Goal: Task Accomplishment & Management: Use online tool/utility

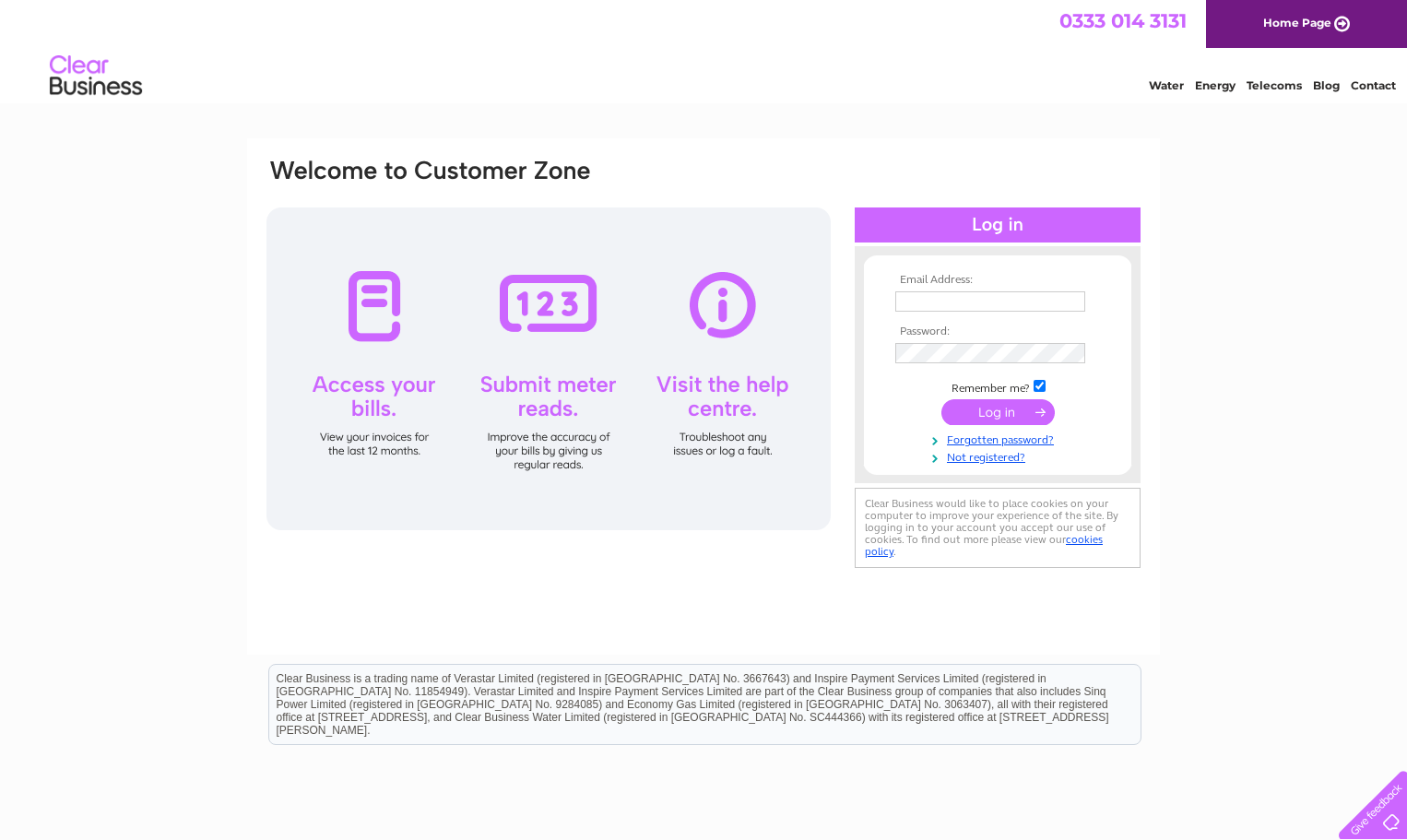
click at [1002, 295] on input "text" at bounding box center [989, 301] width 190 height 20
type input "pdtimms@btconnect.com"
click at [974, 416] on input "submit" at bounding box center [998, 411] width 114 height 26
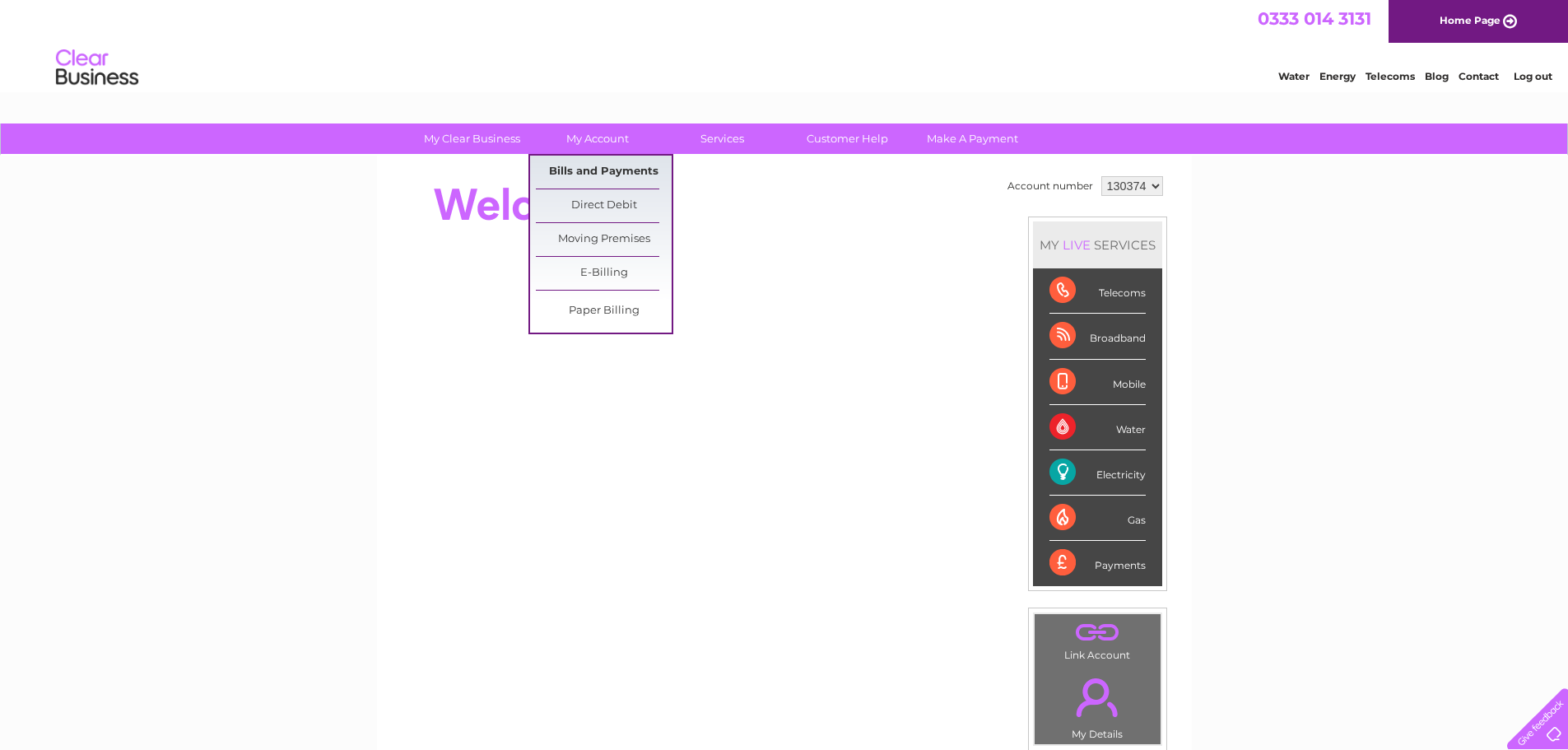
click at [615, 163] on link "Bills and Payments" at bounding box center [603, 172] width 135 height 33
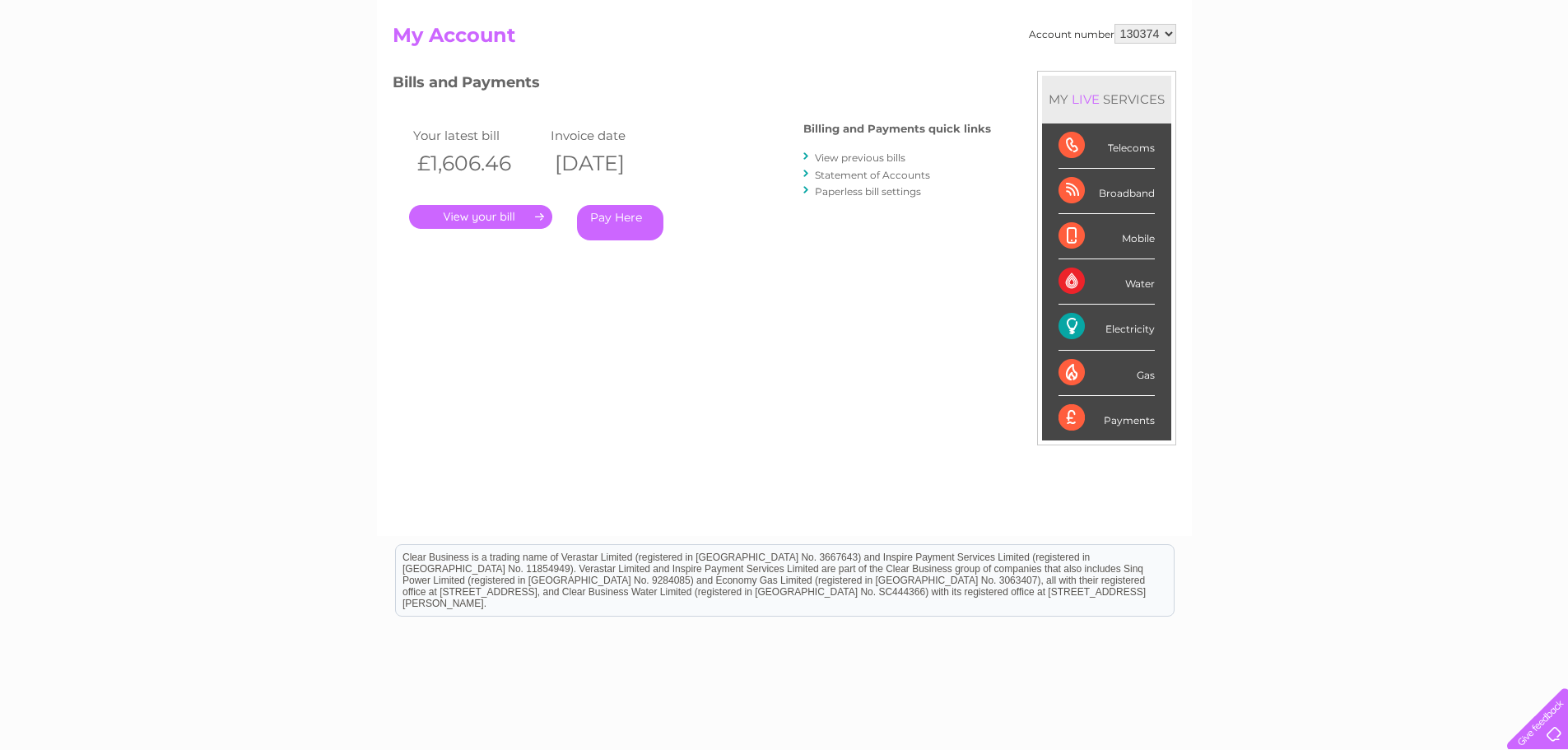
scroll to position [82, 0]
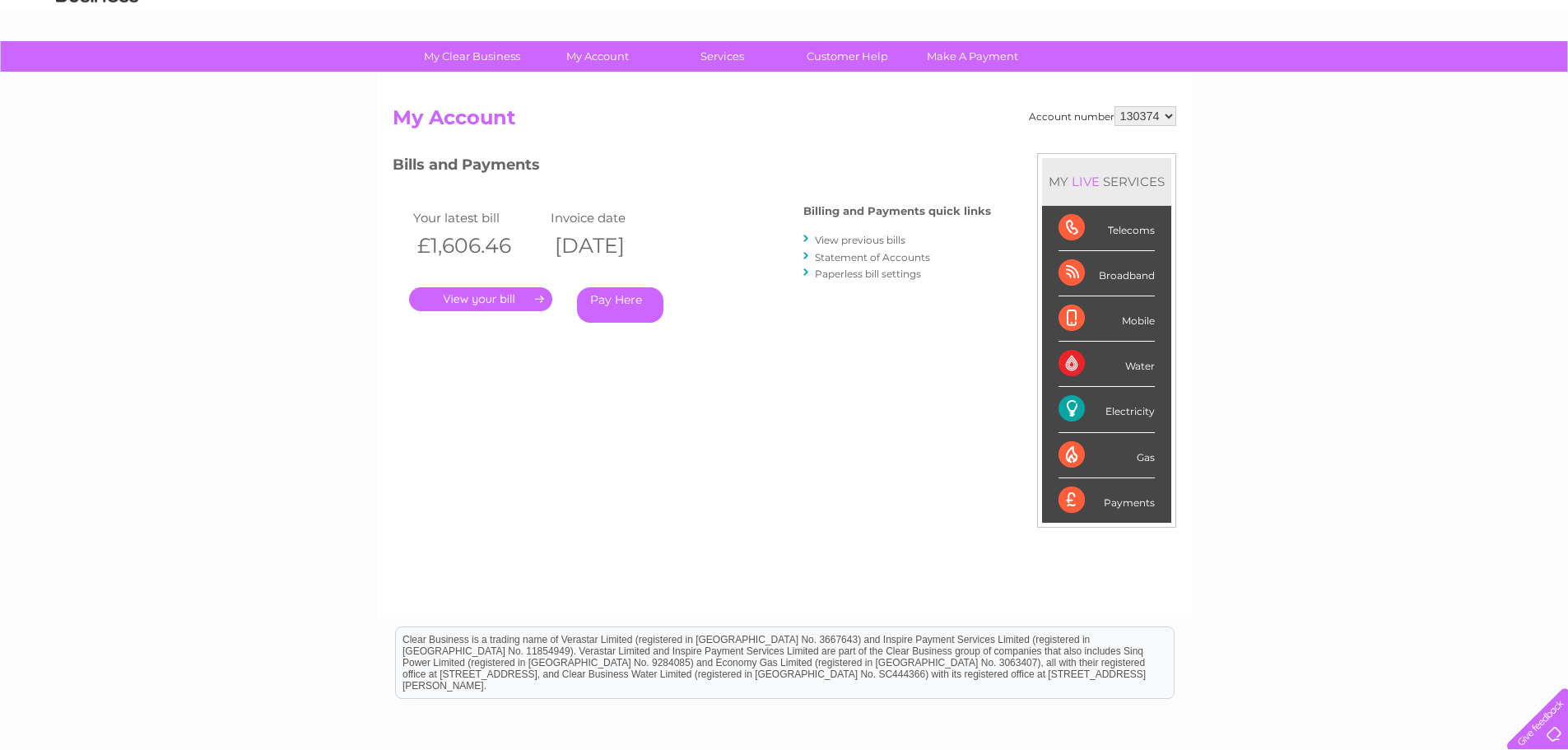
click at [886, 235] on link "View previous bills" at bounding box center [860, 240] width 90 height 12
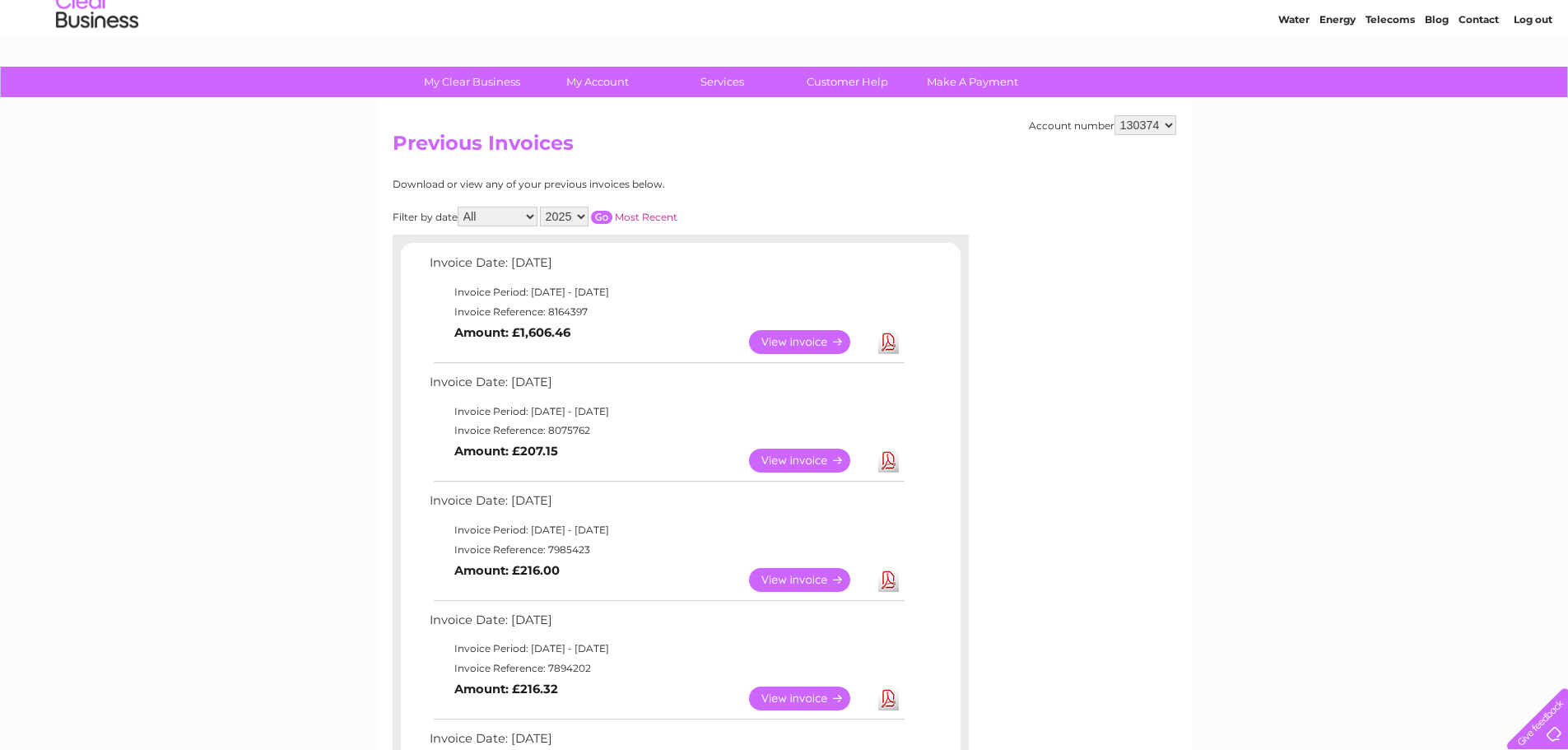
scroll to position [82, 0]
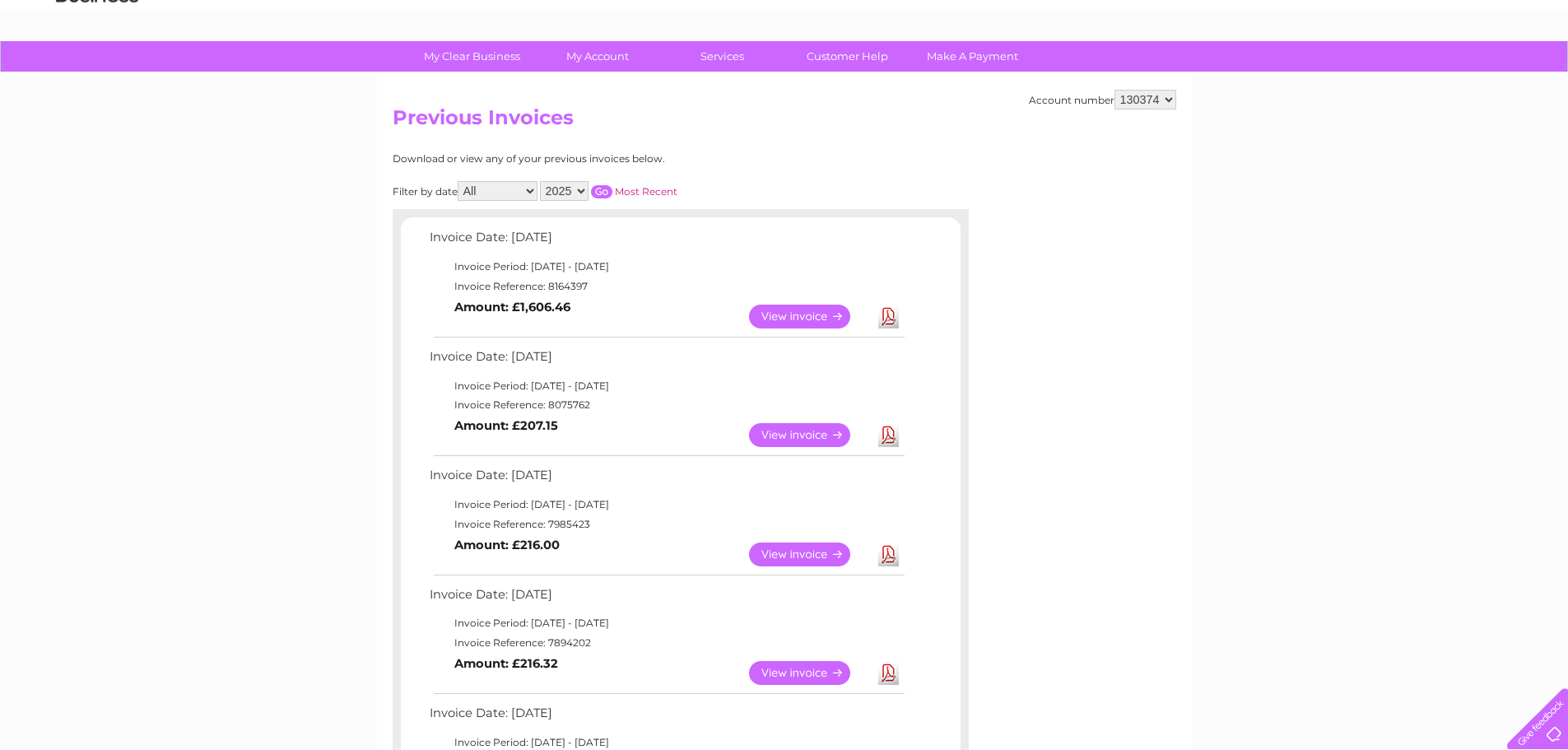
click at [800, 316] on link "View" at bounding box center [809, 316] width 121 height 23
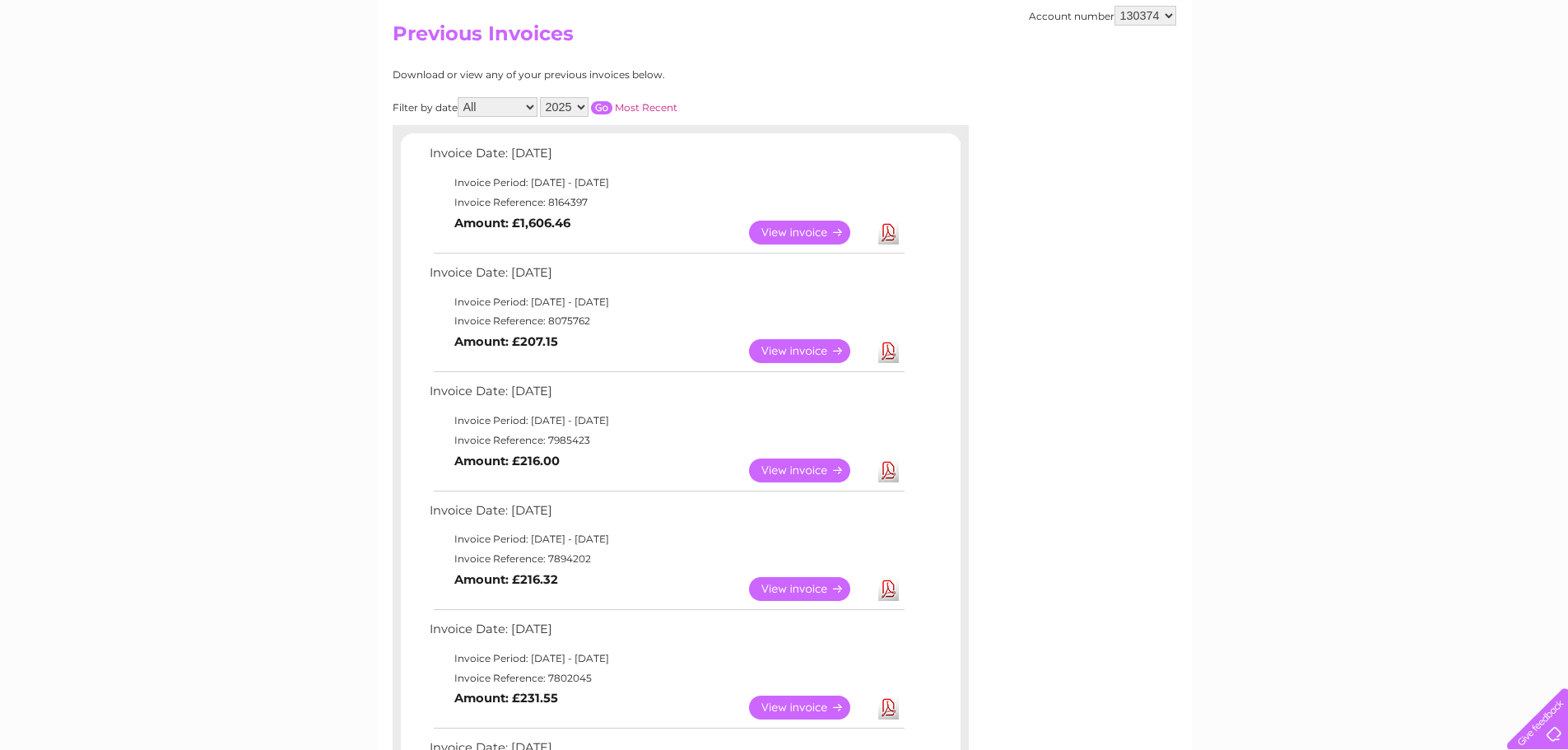
scroll to position [247, 0]
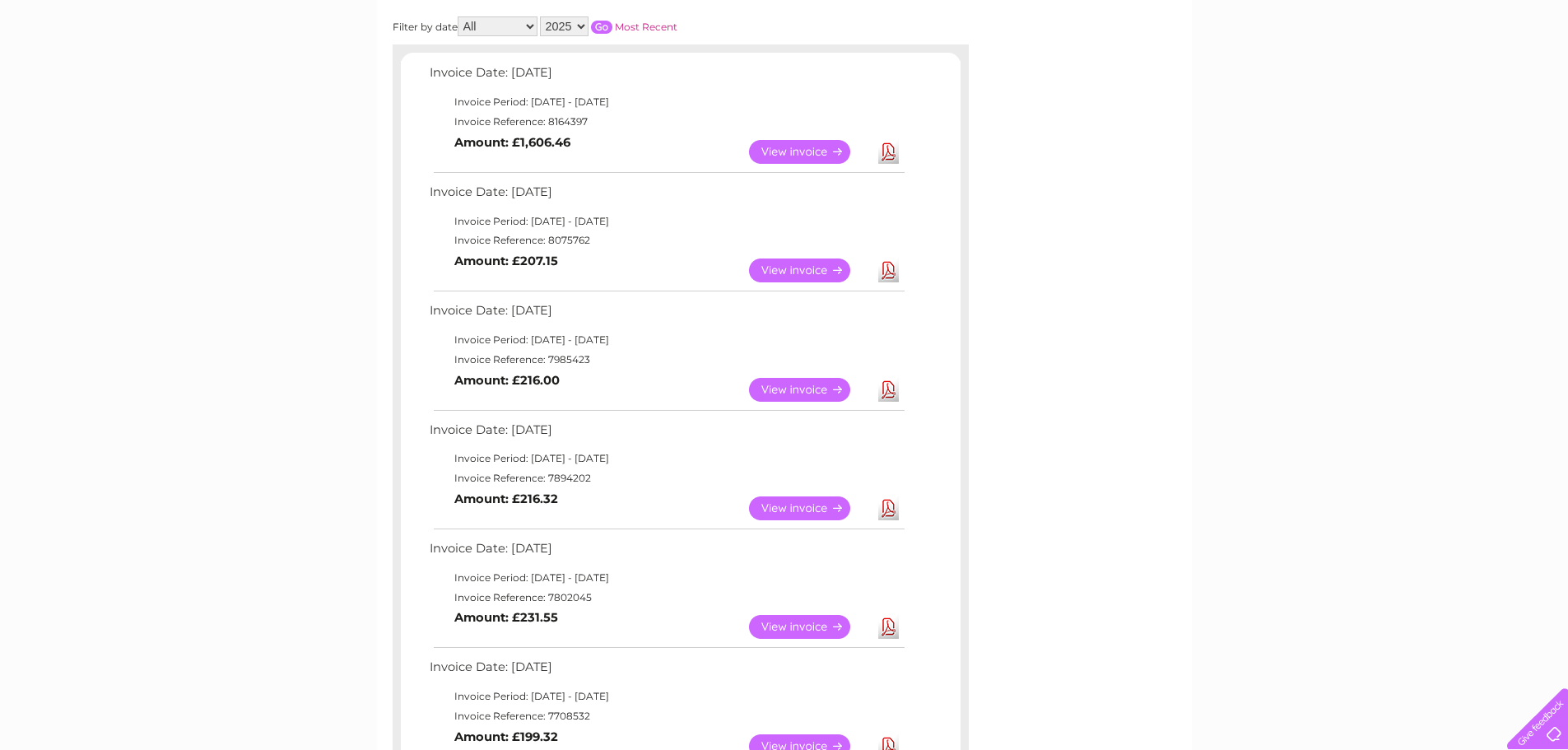
click at [820, 141] on link "View" at bounding box center [809, 151] width 121 height 23
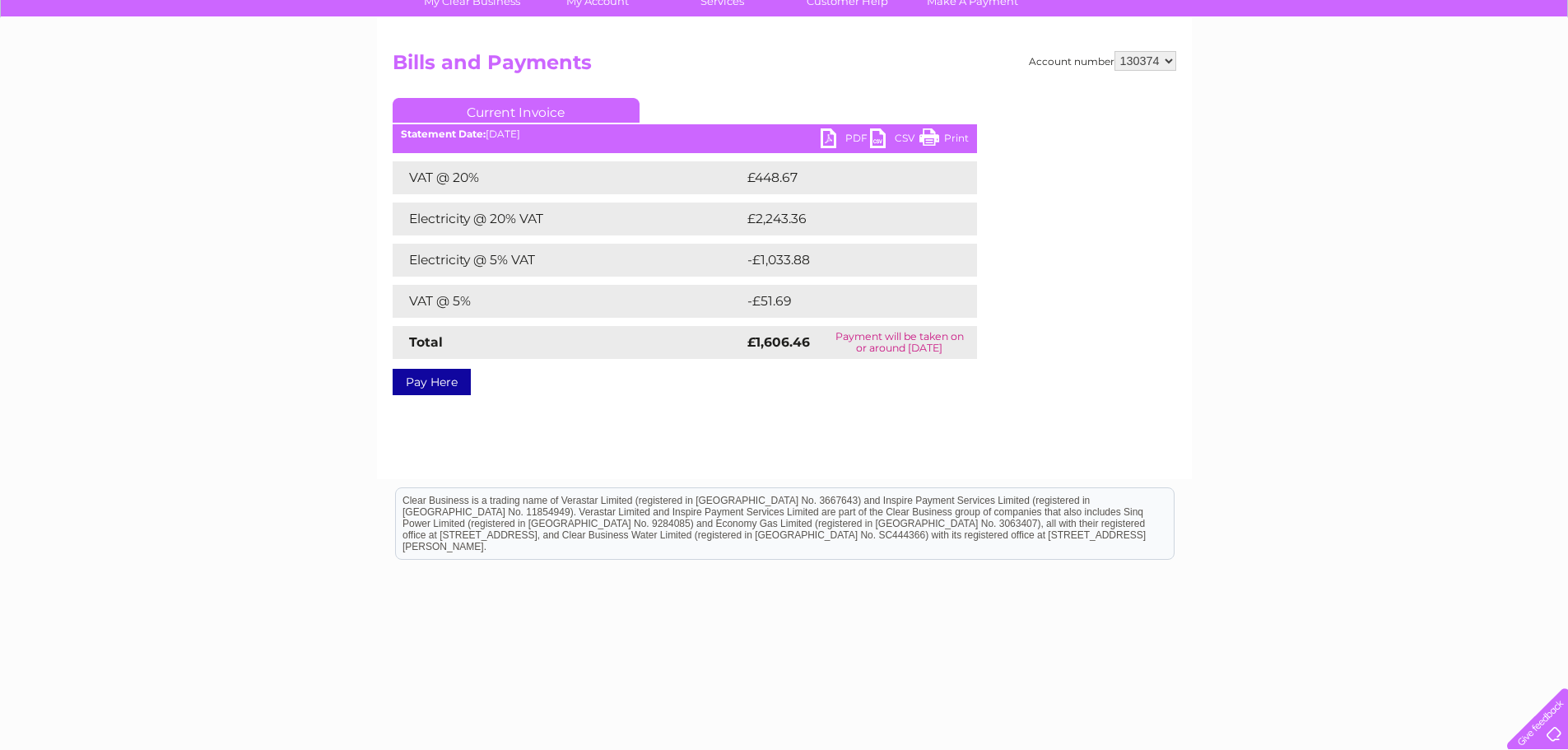
scroll to position [161, 0]
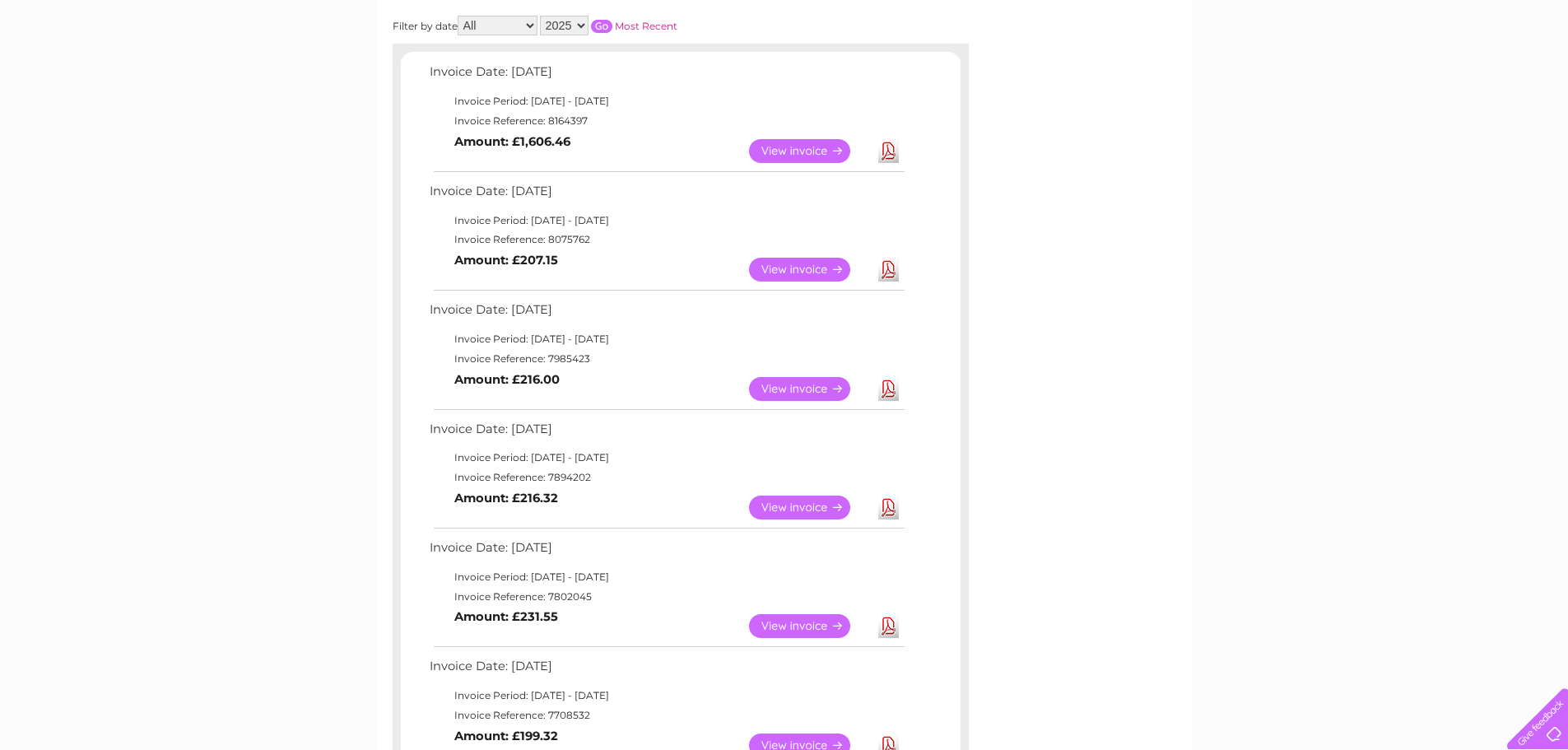
click at [548, 71] on td "Invoice Date: 09 October 2025" at bounding box center [666, 76] width 482 height 30
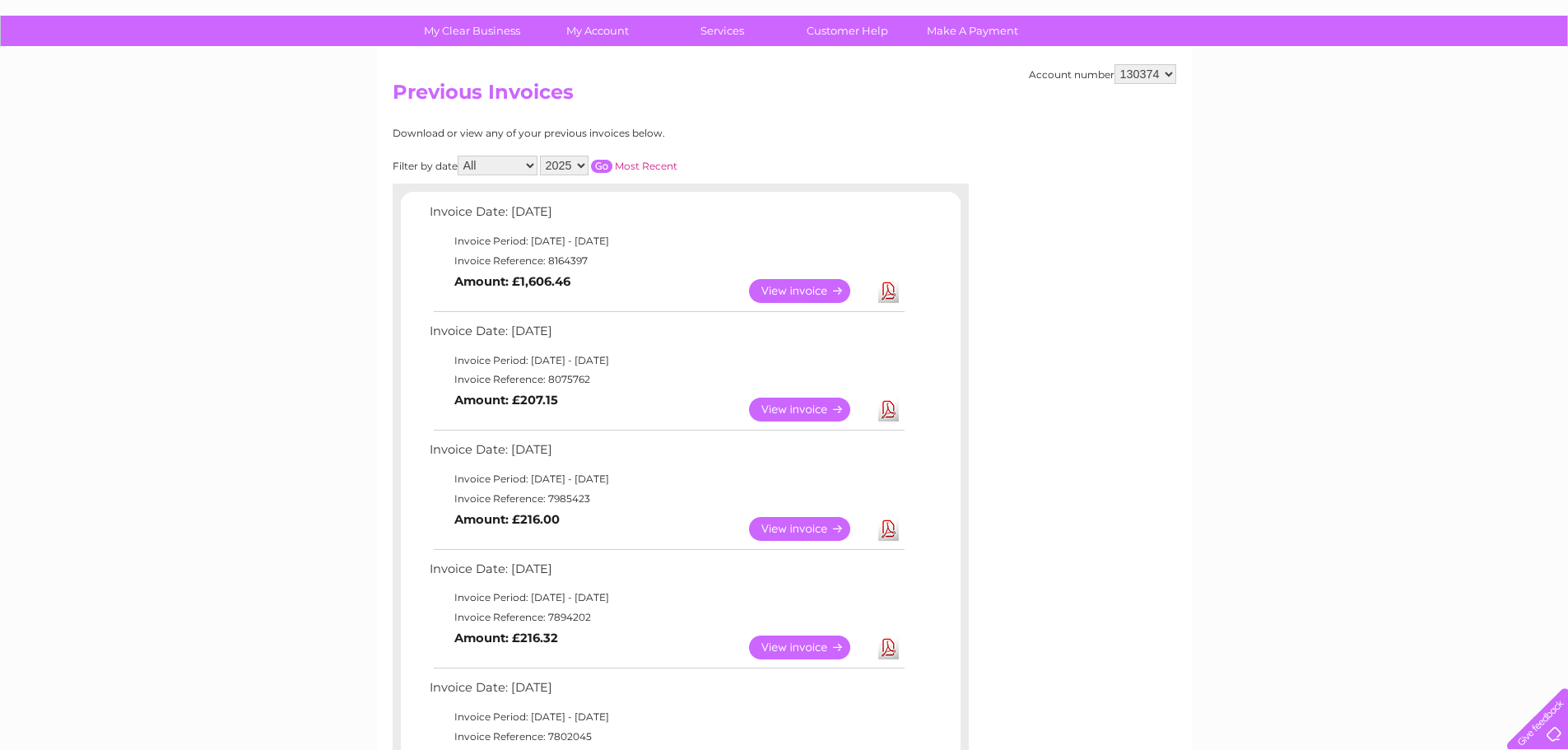
scroll to position [83, 0]
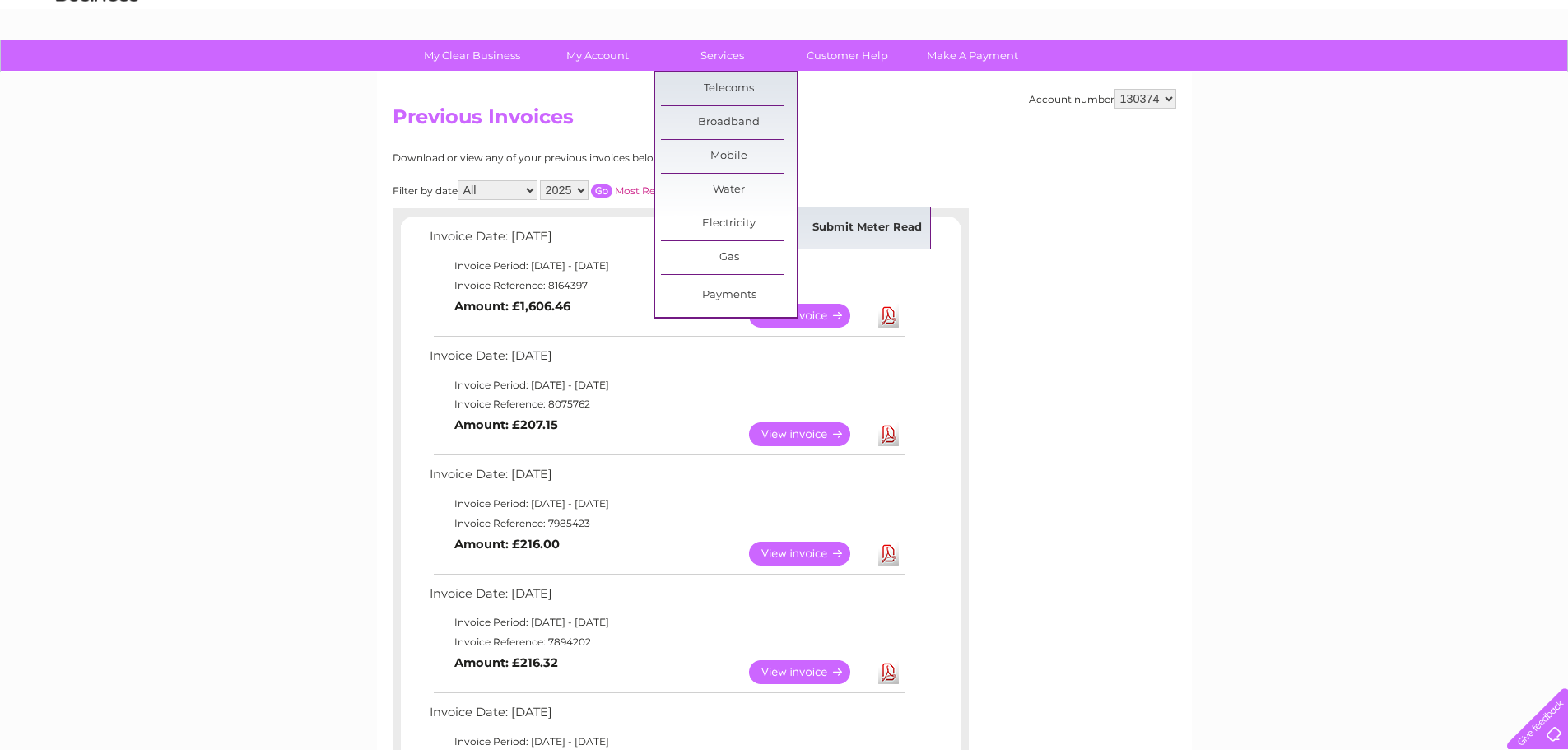
click at [832, 224] on link "Submit Meter Read" at bounding box center [866, 228] width 135 height 33
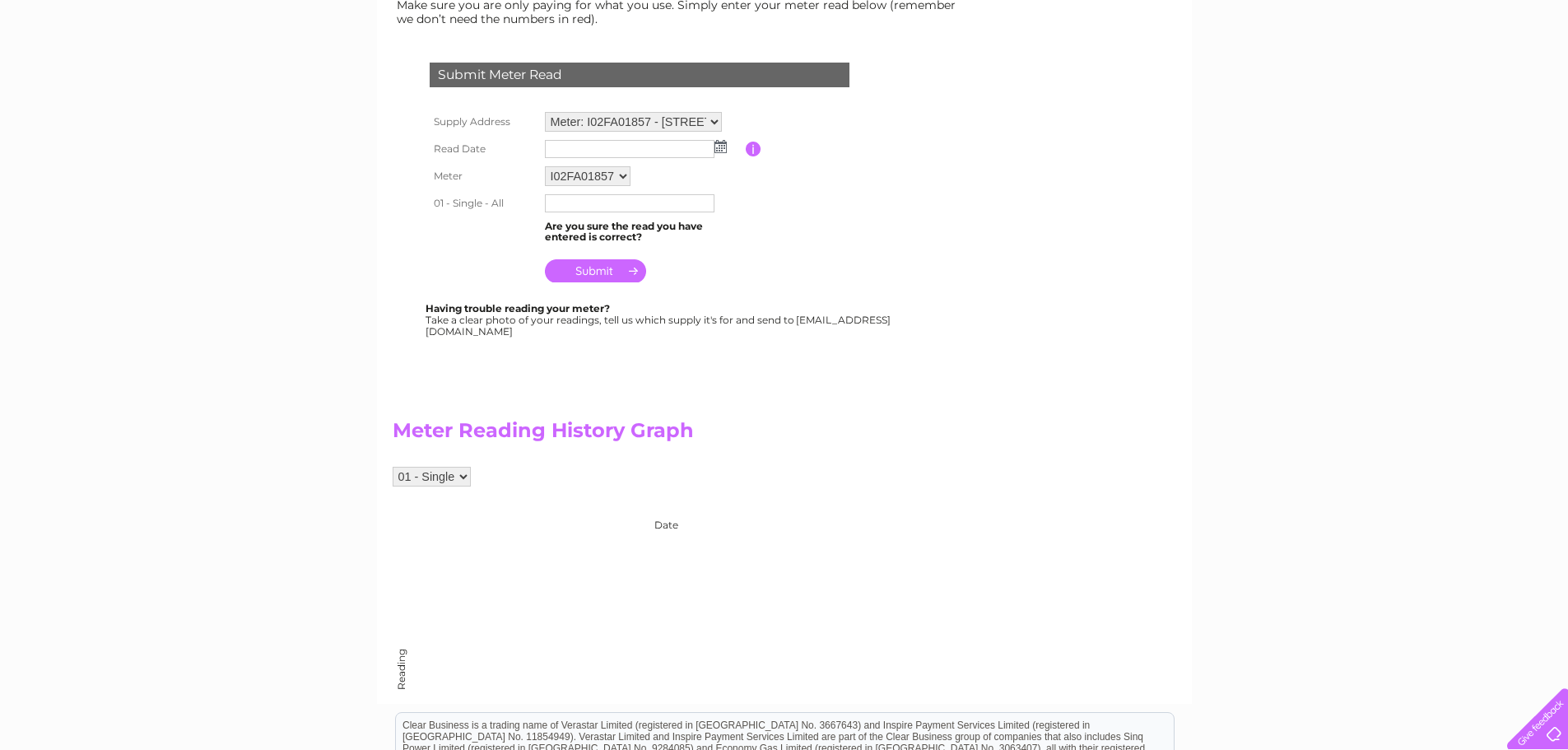
scroll to position [247, 0]
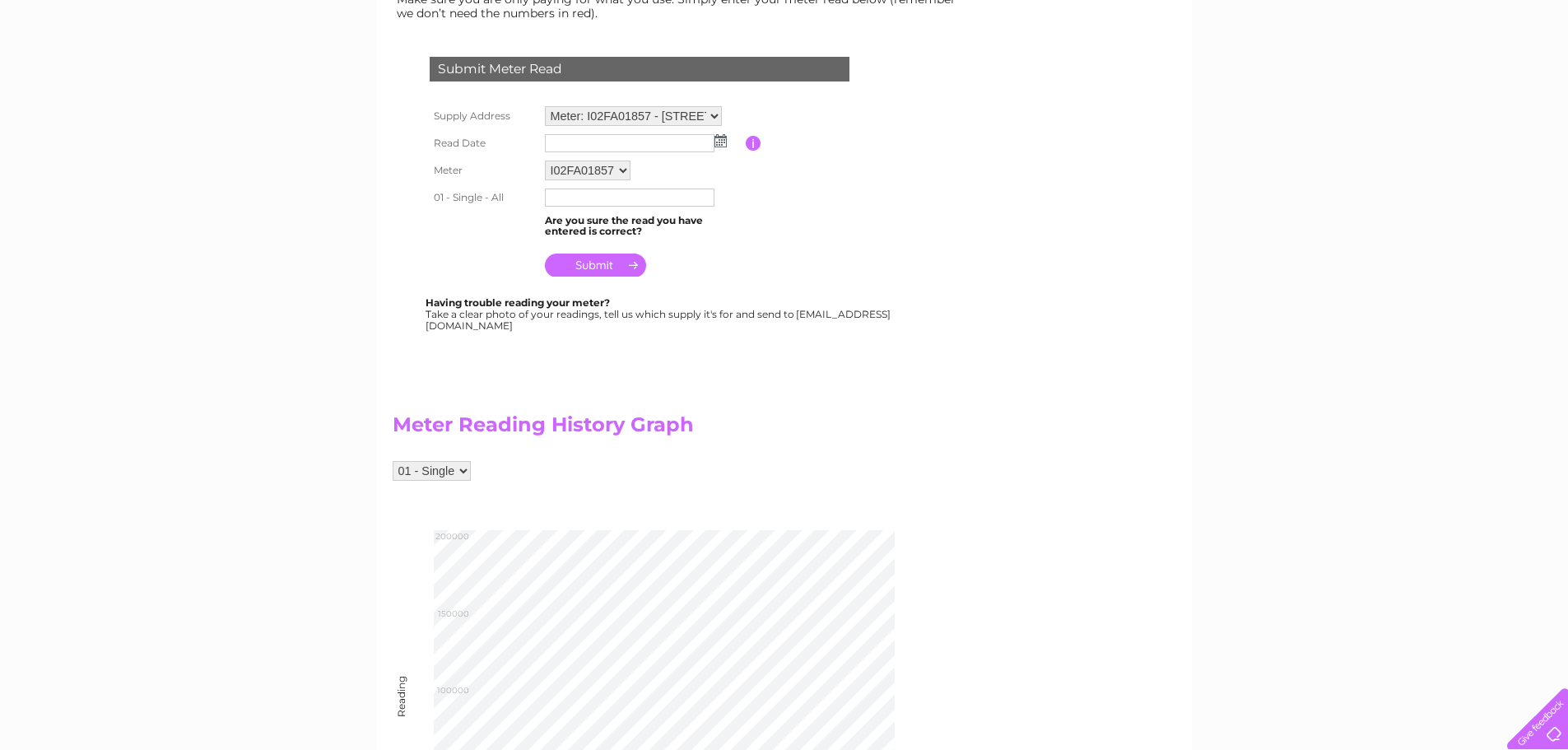
click at [605, 173] on select "I02FA01857" at bounding box center [588, 170] width 86 height 20
click at [820, 203] on table "Supply Address Meter: I02FA01857 - 17c Paynes Lane, Rugby, CV21 2UH Read Date P…" at bounding box center [659, 193] width 467 height 181
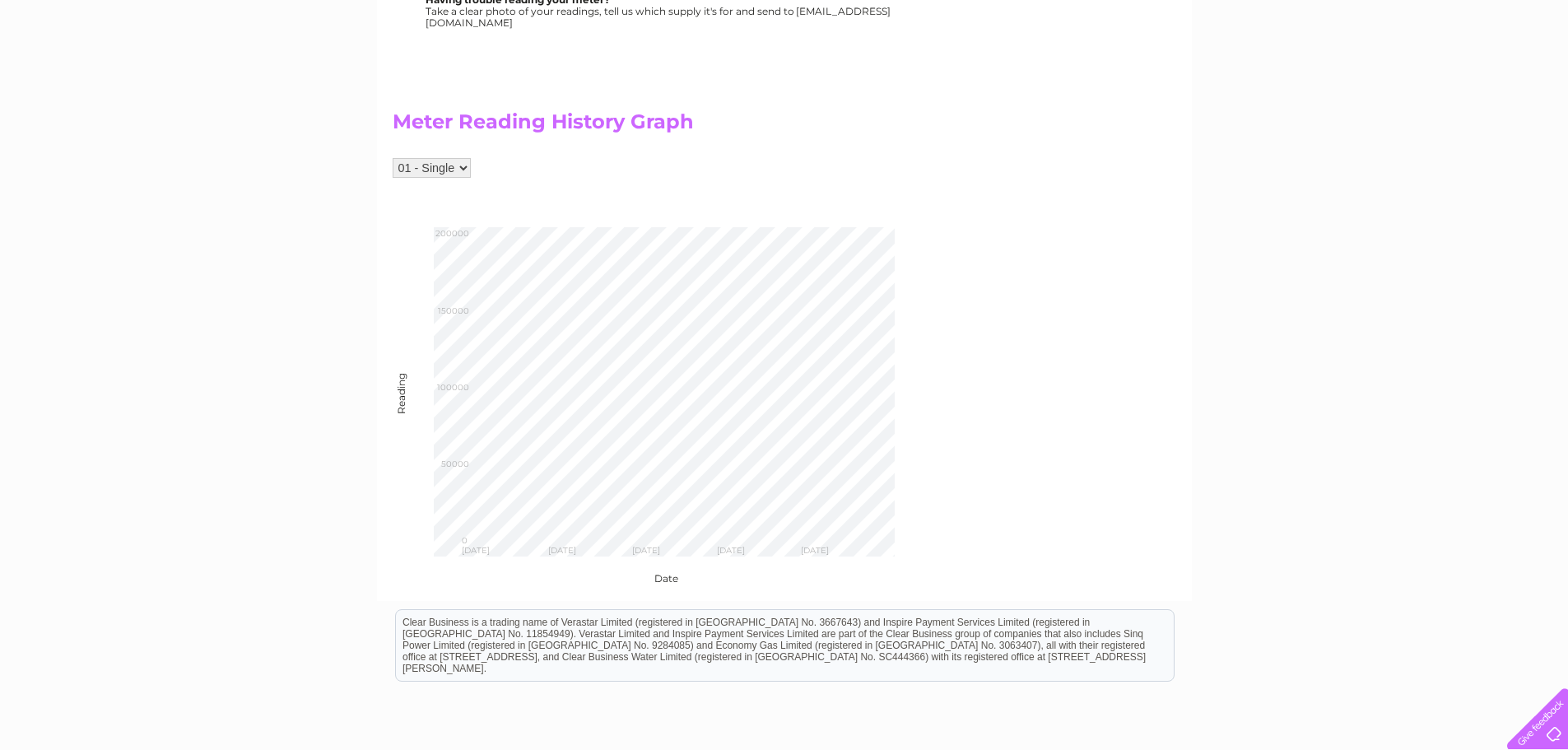
scroll to position [494, 0]
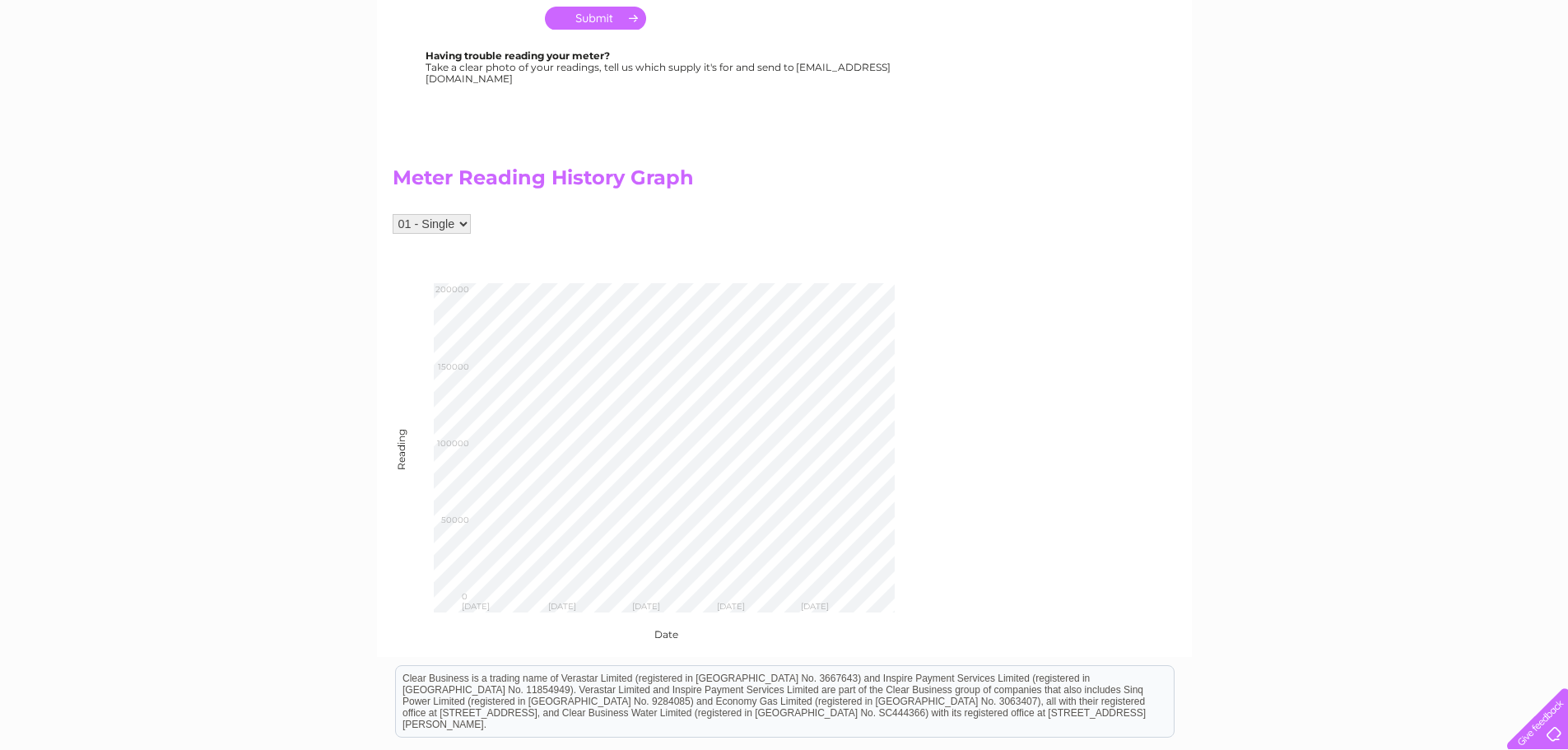
click at [459, 223] on select "01 - Single" at bounding box center [432, 223] width 78 height 20
click at [853, 273] on div "Meter Reading History Graph 01 - Single Reading Mon Oct 28 2024 Tue Jan 28 2025…" at bounding box center [681, 387] width 576 height 506
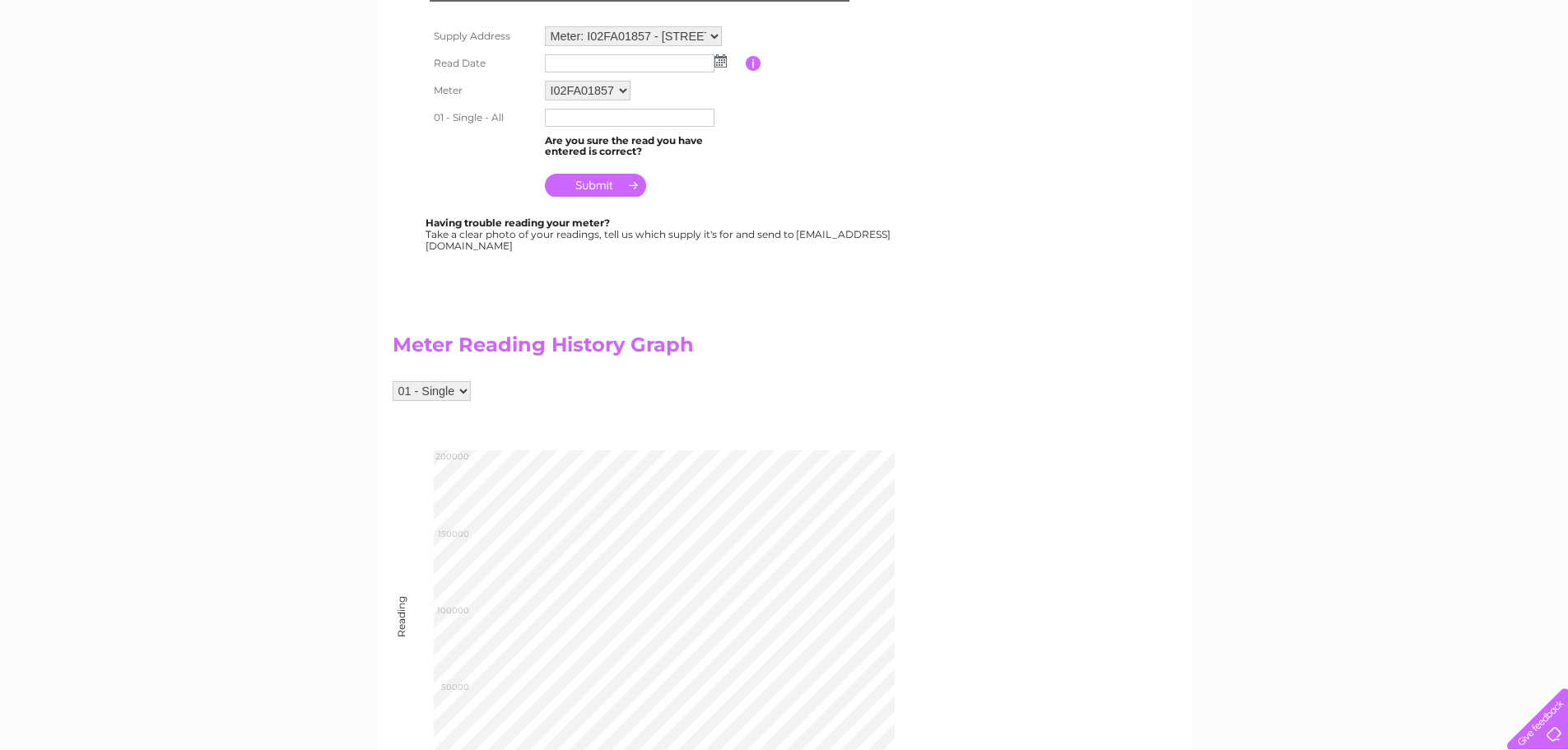
scroll to position [329, 0]
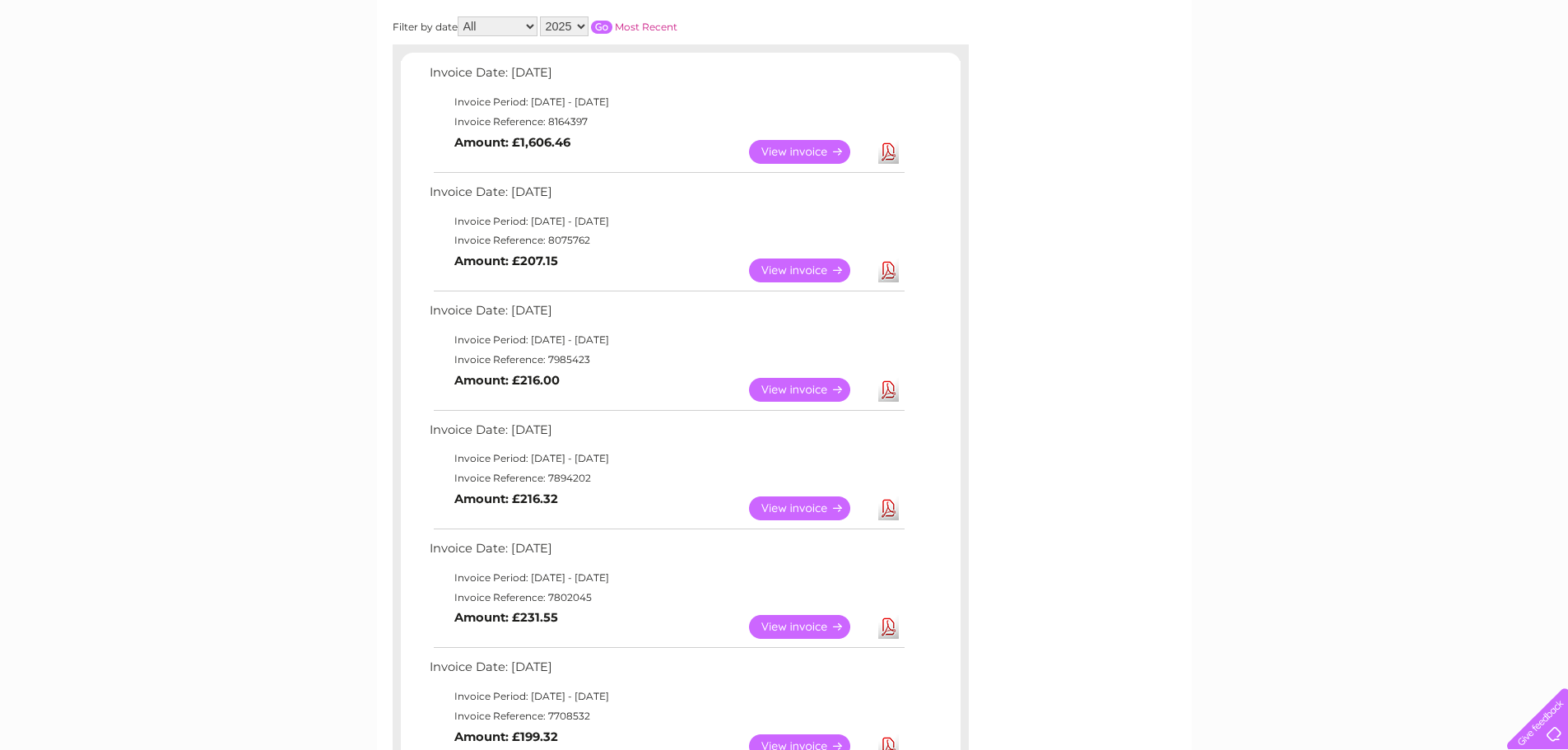
scroll to position [247, 0]
click at [789, 150] on link "View" at bounding box center [809, 150] width 121 height 23
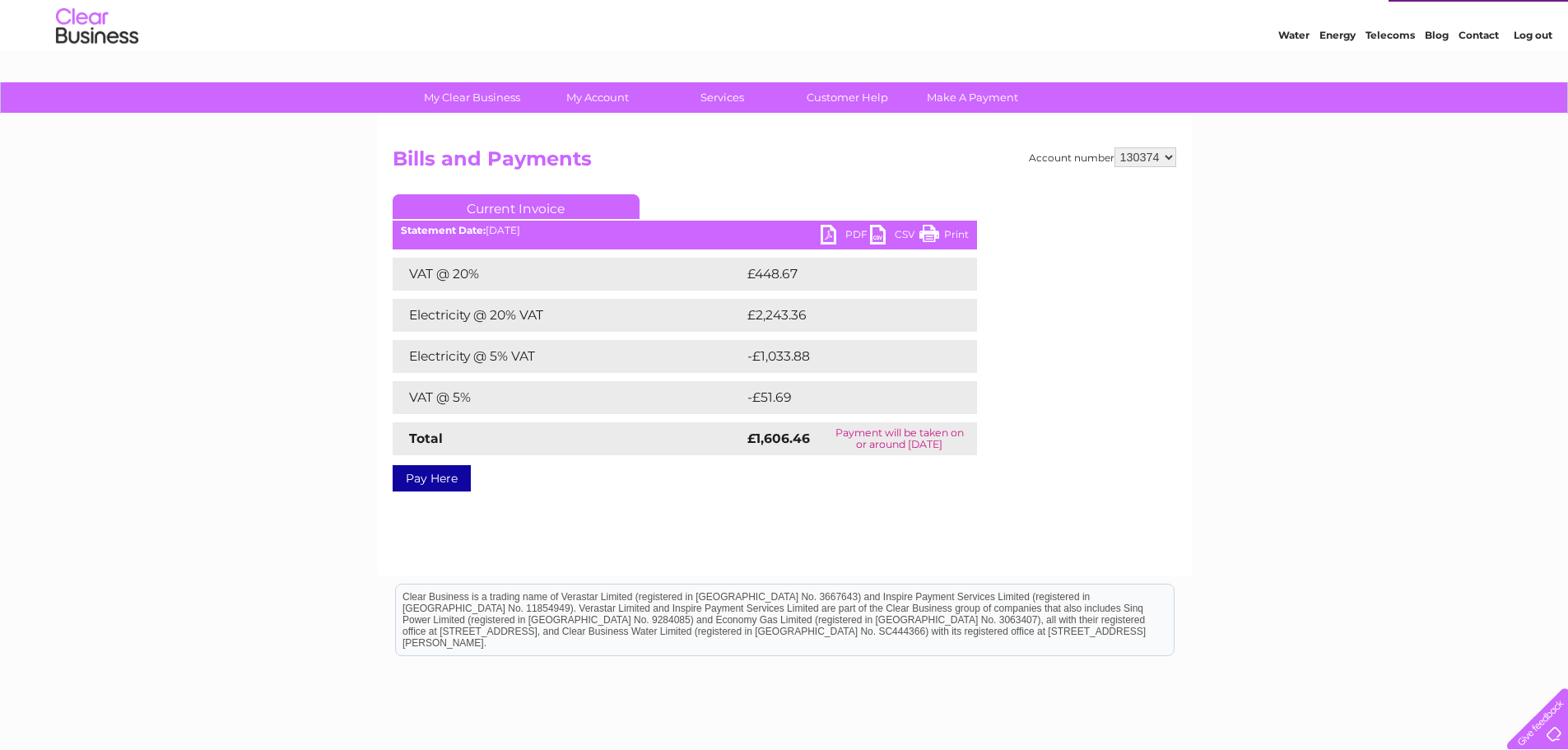
scroll to position [82, 0]
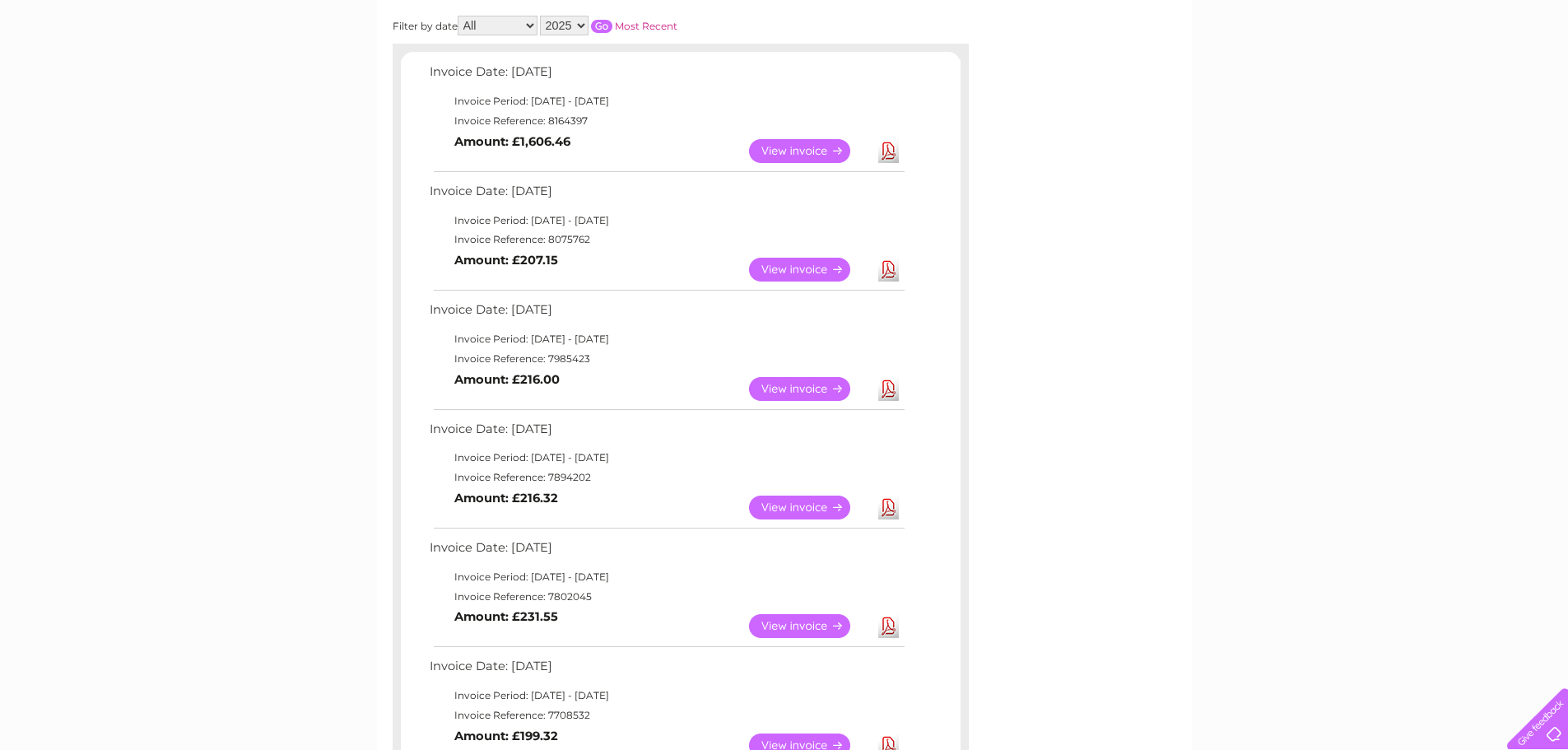
click at [800, 271] on link "View" at bounding box center [809, 269] width 121 height 23
click at [797, 147] on link "View" at bounding box center [809, 150] width 121 height 23
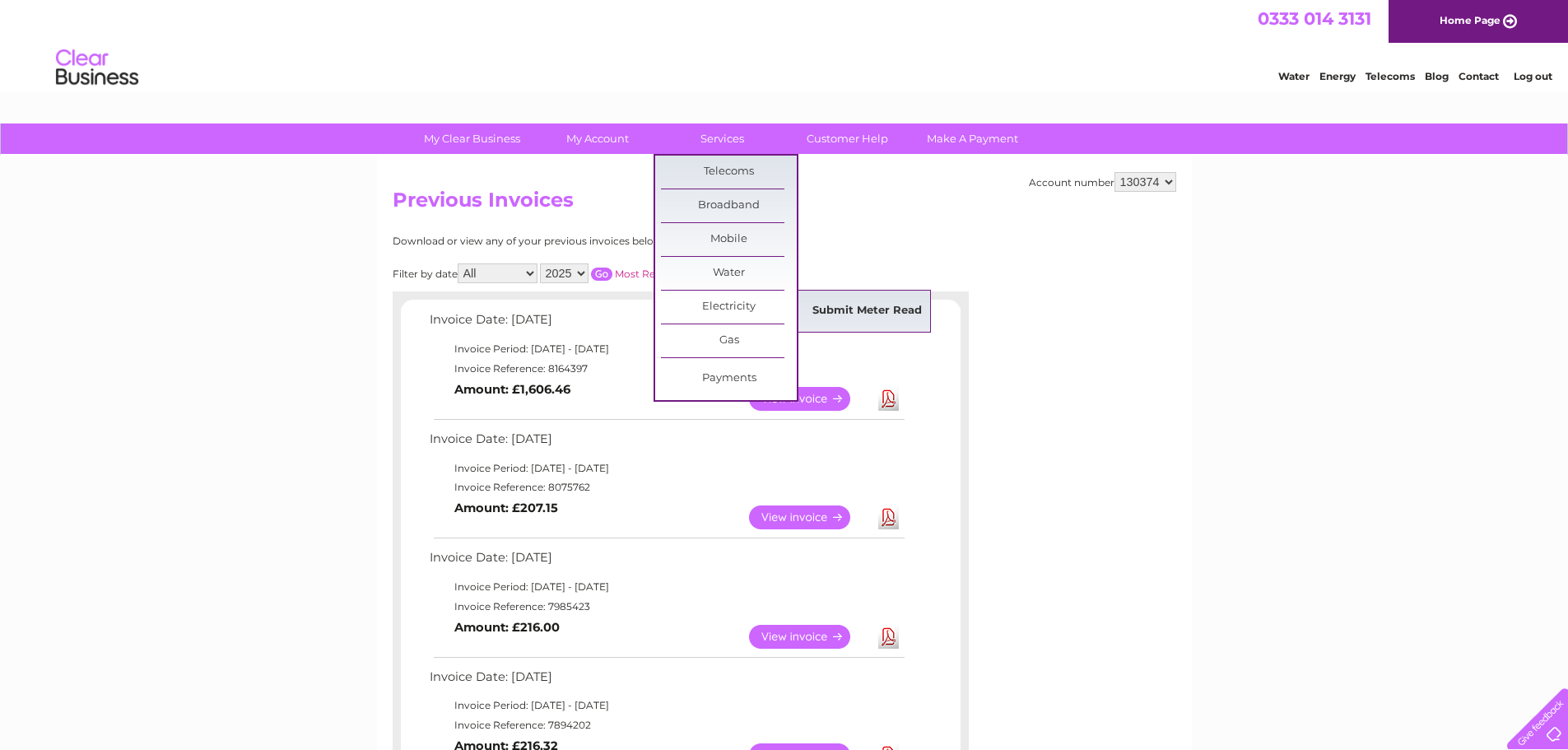
click at [847, 306] on link "Submit Meter Read" at bounding box center [866, 311] width 135 height 33
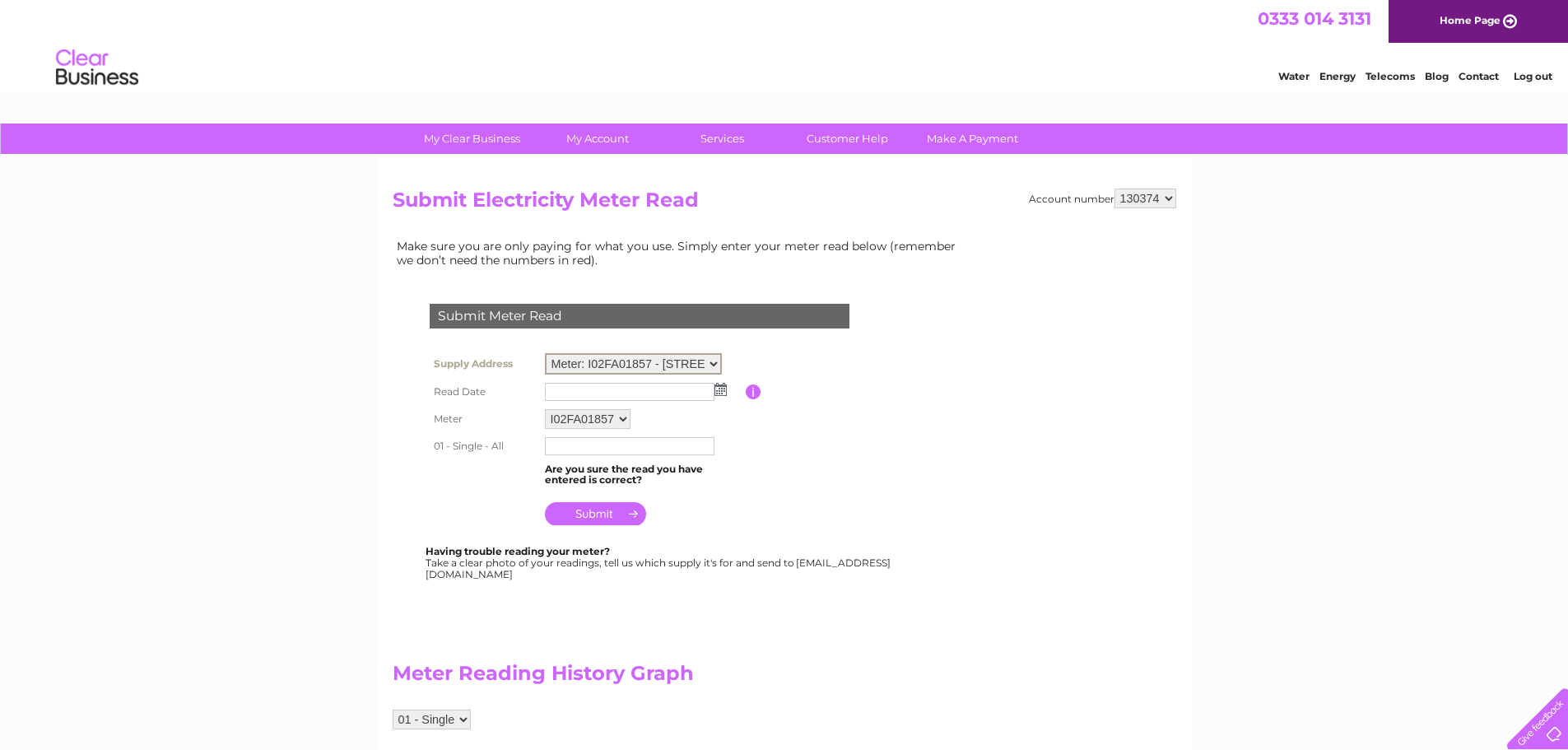
click at [711, 364] on select "Meter: I02FA01857 - [STREET_ADDRESS]" at bounding box center [634, 364] width 177 height 22
click at [840, 335] on td "Submit Meter Read" at bounding box center [639, 314] width 428 height 54
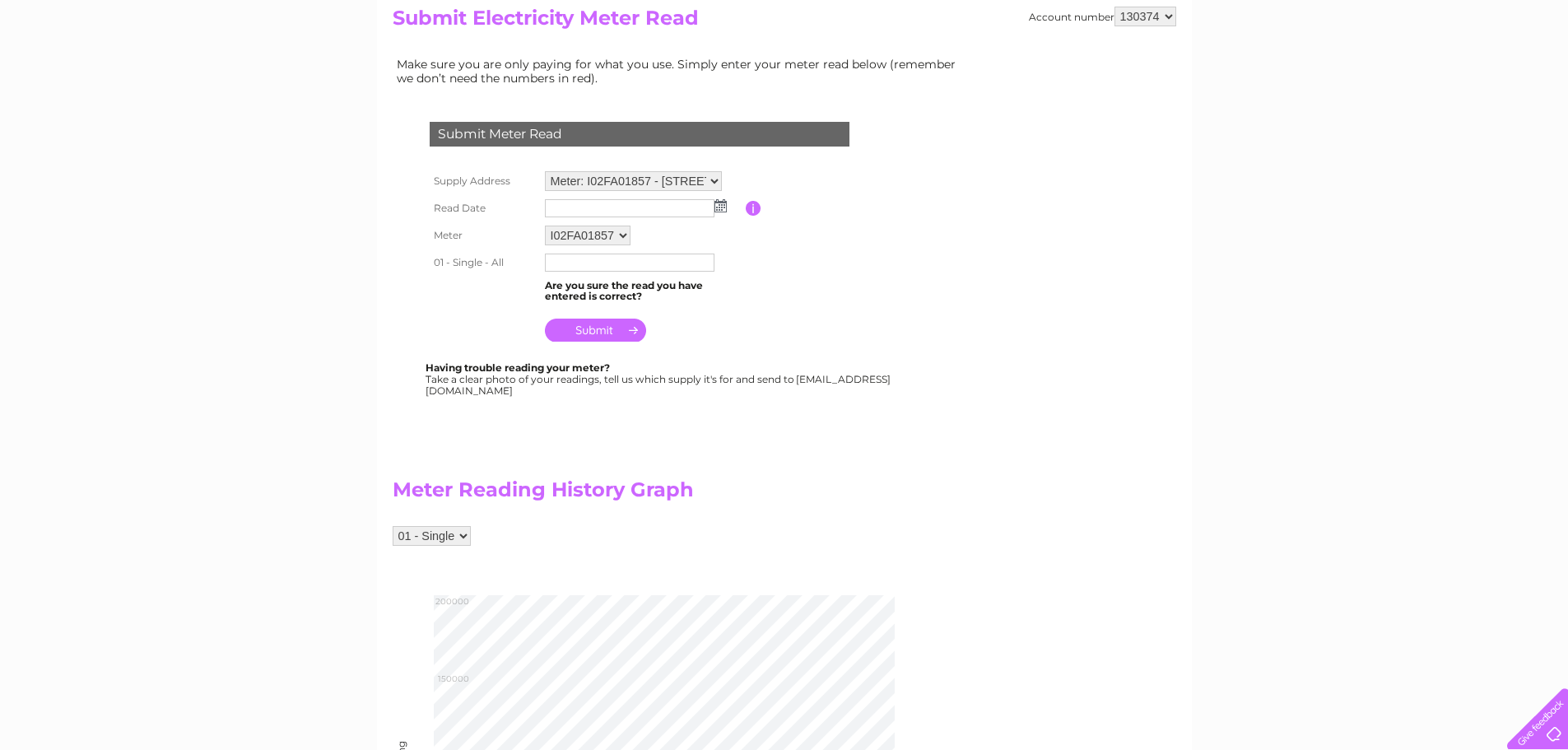
scroll to position [36, 0]
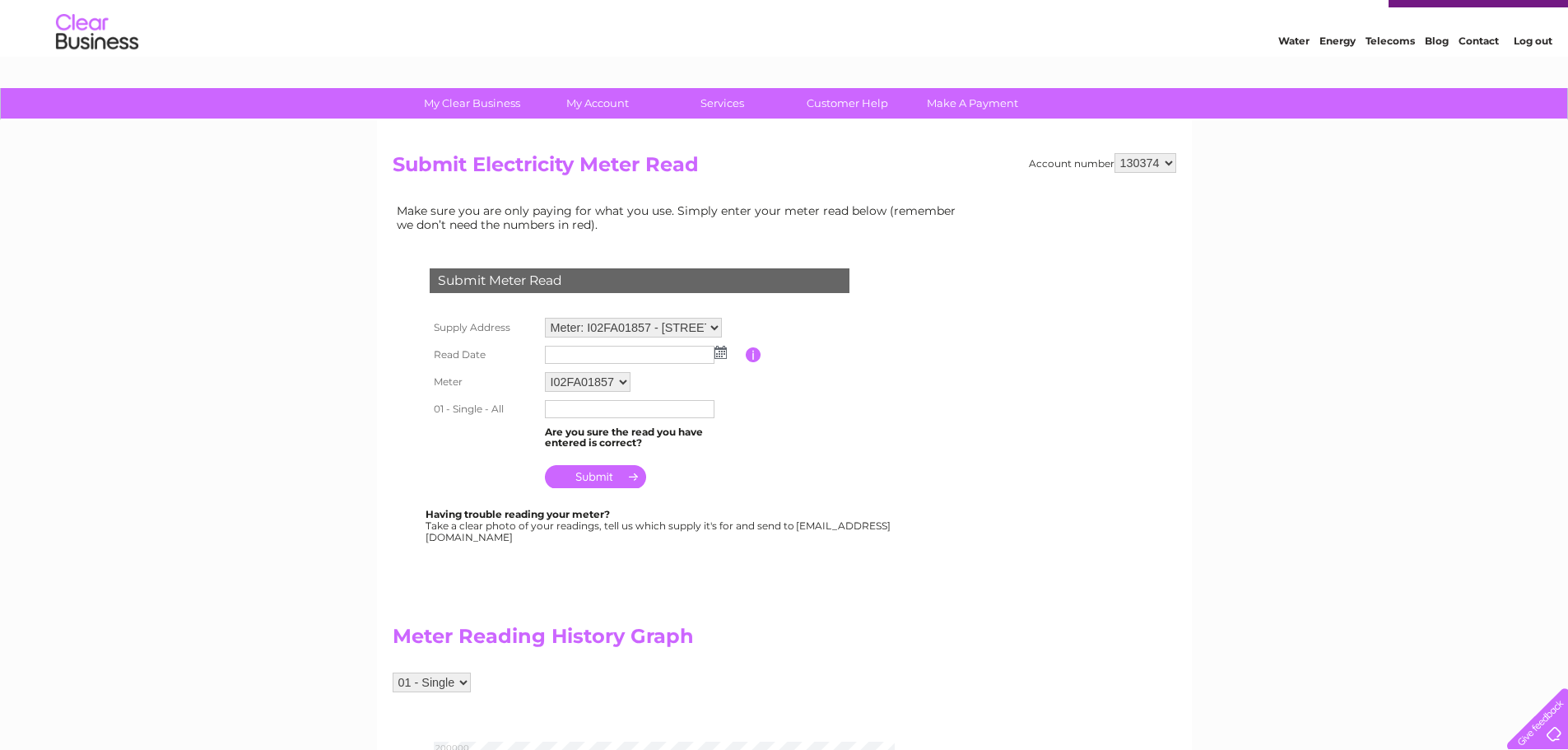
click at [1156, 156] on select "130374" at bounding box center [1145, 162] width 62 height 20
click at [1233, 166] on div "My Clear Business Login Details My Details My Preferences Link Account My Accou…" at bounding box center [784, 741] width 1568 height 1308
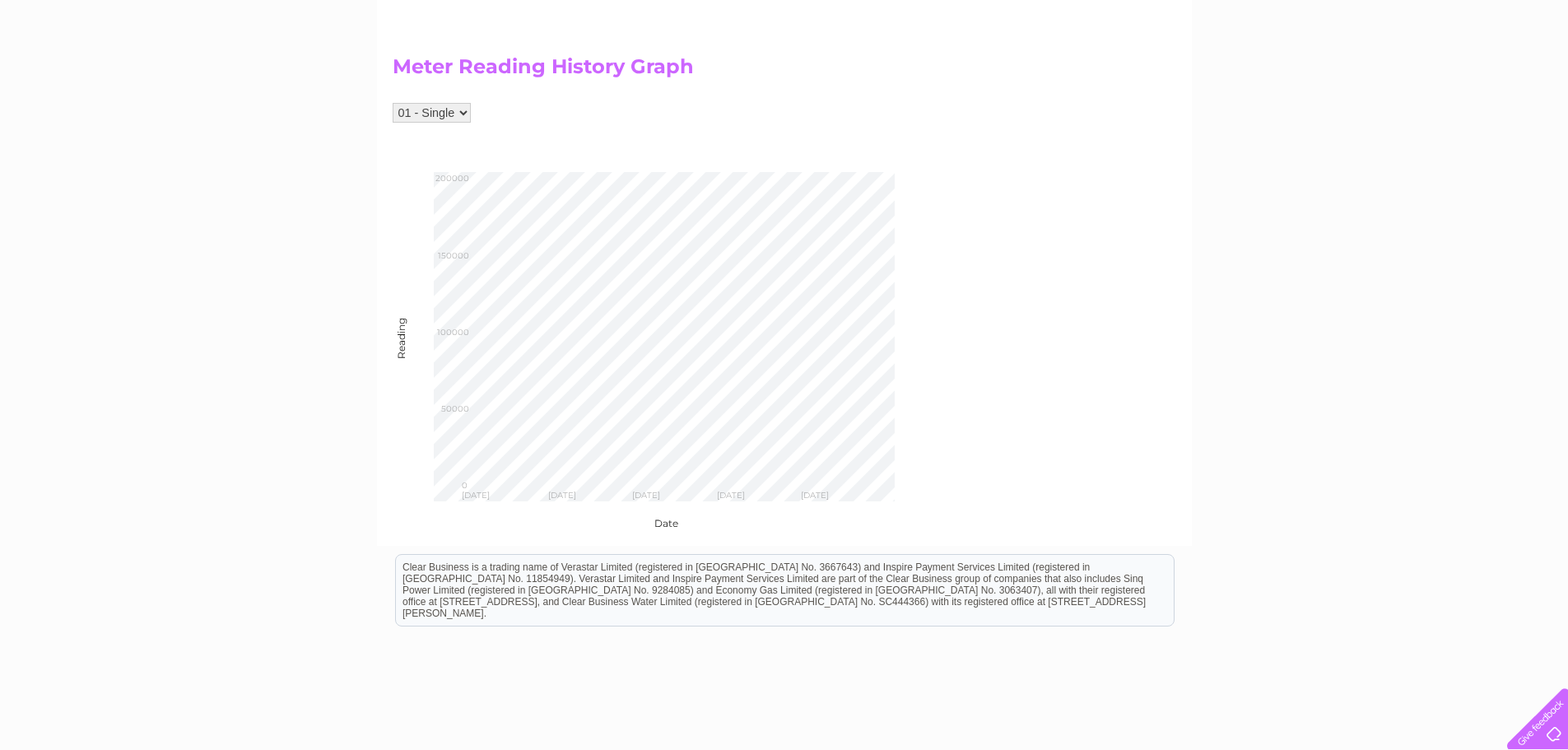
scroll to position [611, 0]
click at [452, 117] on div "01 - Single" at bounding box center [681, 115] width 576 height 36
click at [452, 109] on select "01 - Single" at bounding box center [432, 106] width 78 height 20
drag, startPoint x: 1076, startPoint y: 230, endPoint x: 909, endPoint y: 248, distance: 168.0
click at [1074, 231] on div "Account number 130374 Submit Electricity Meter Read Make sure you are only payi…" at bounding box center [784, 49] width 783 height 945
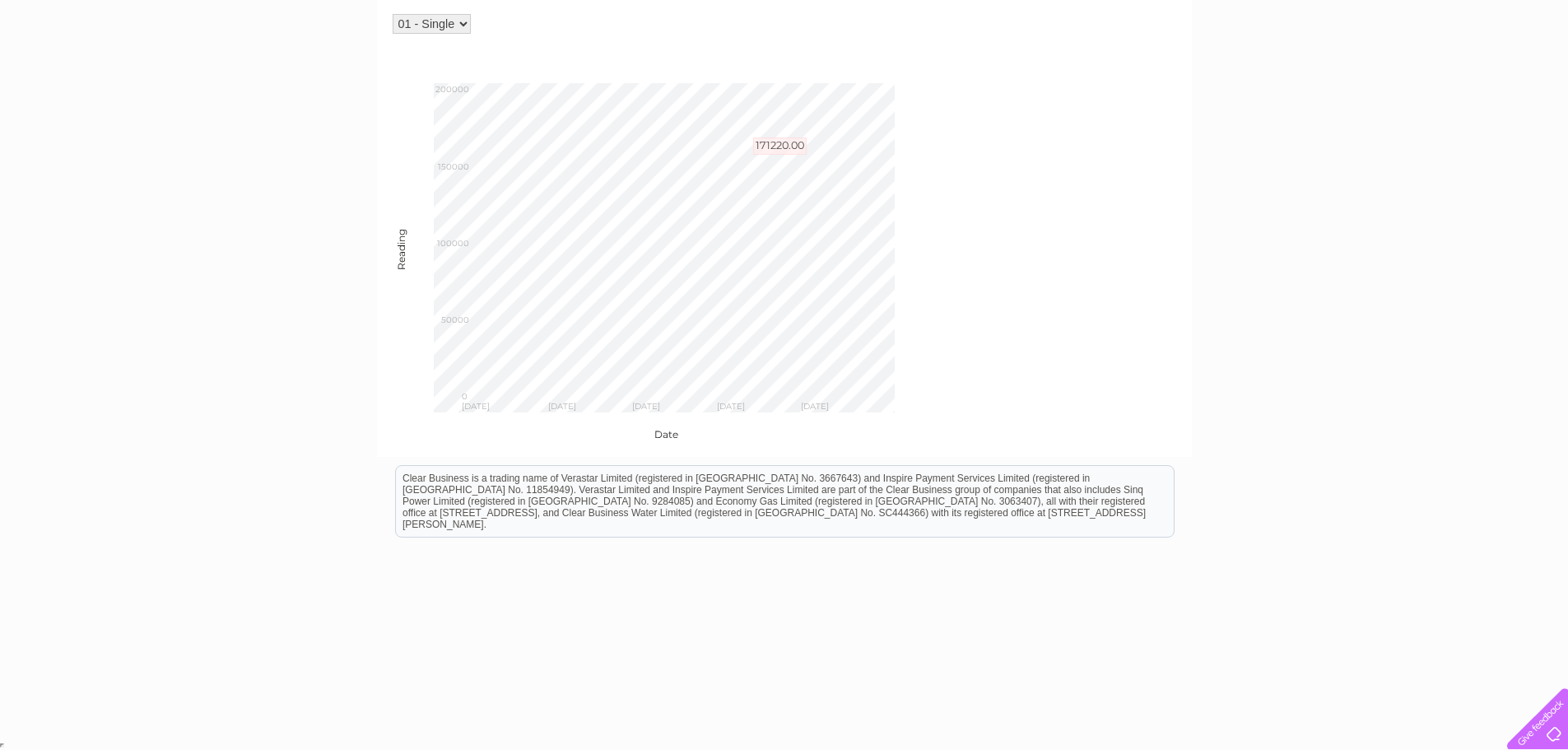
scroll to position [200, 0]
